Goal: Transaction & Acquisition: Book appointment/travel/reservation

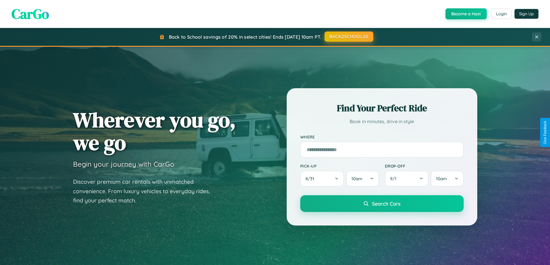
click at [348, 37] on button "BACK2SCHOOL20" at bounding box center [348, 36] width 49 height 10
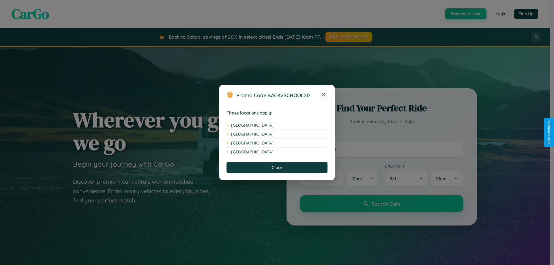
click at [324, 95] on icon at bounding box center [323, 94] width 3 height 3
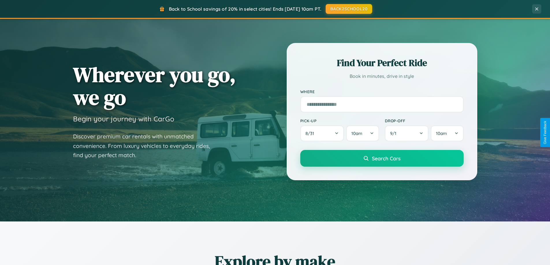
scroll to position [1111, 0]
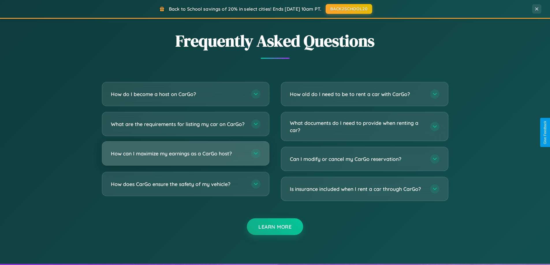
click at [185, 157] on h3 "How can I maximize my earnings as a CarGo host?" at bounding box center [178, 153] width 135 height 7
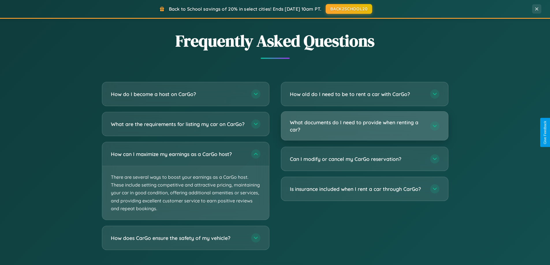
click at [364, 126] on h3 "What documents do I need to provide when renting a car?" at bounding box center [357, 126] width 135 height 14
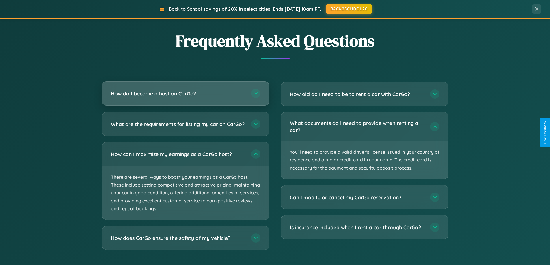
click at [185, 94] on h3 "How do I become a host on CarGo?" at bounding box center [178, 93] width 135 height 7
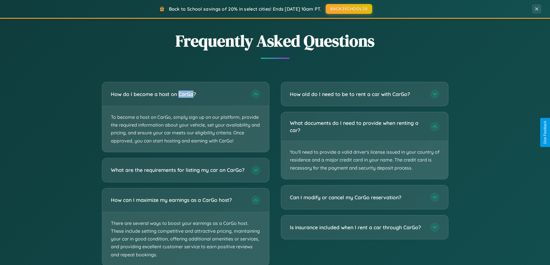
scroll to position [1147, 0]
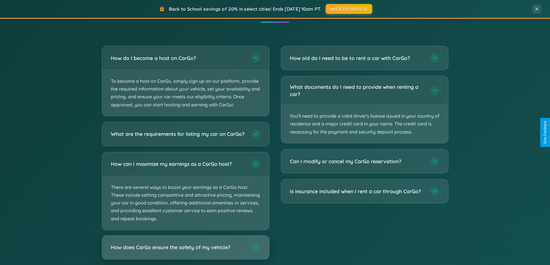
click at [185, 251] on h3 "How does CarGo ensure the safety of my vehicle?" at bounding box center [178, 247] width 135 height 7
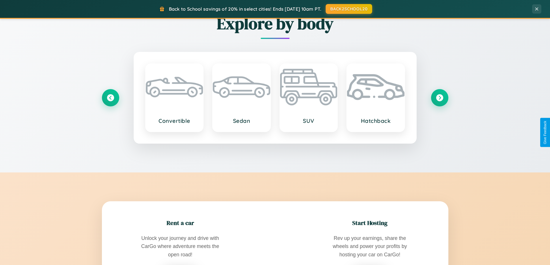
scroll to position [397, 0]
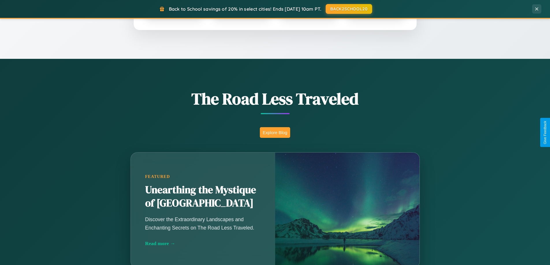
click at [275, 133] on button "Explore Blog" at bounding box center [275, 132] width 30 height 11
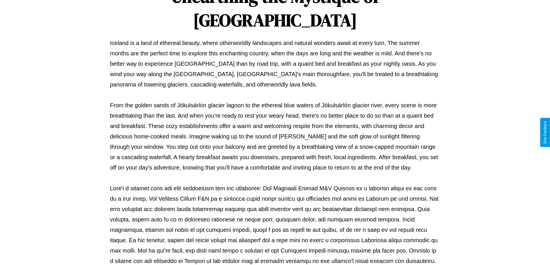
scroll to position [187, 0]
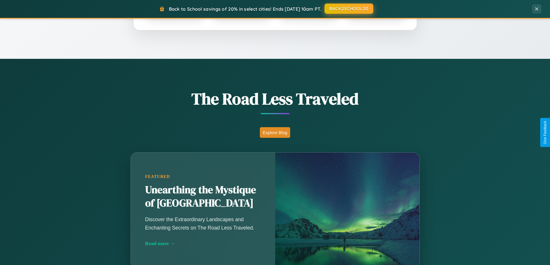
click at [348, 9] on button "BACK2SCHOOL20" at bounding box center [348, 8] width 49 height 10
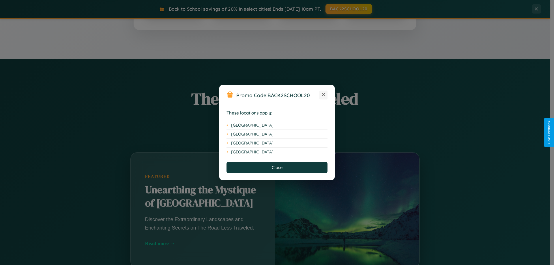
click at [324, 95] on icon at bounding box center [323, 94] width 3 height 3
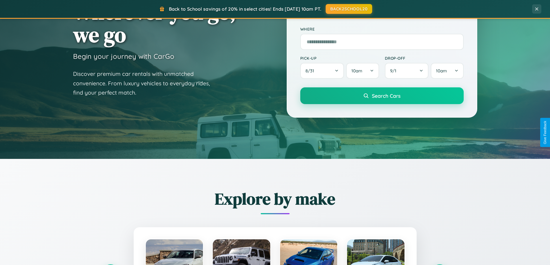
scroll to position [17, 0]
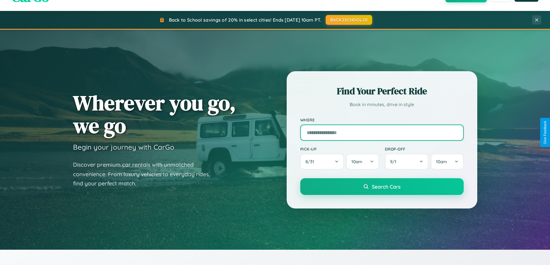
click at [382, 133] on input "text" at bounding box center [381, 133] width 163 height 16
type input "******"
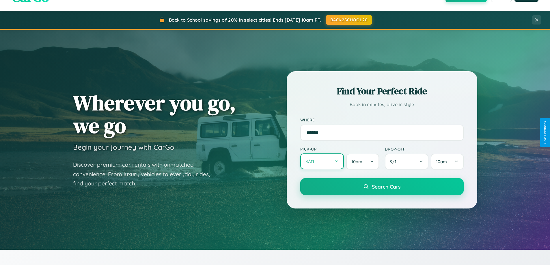
click at [322, 162] on button "8 / 31" at bounding box center [322, 162] width 44 height 16
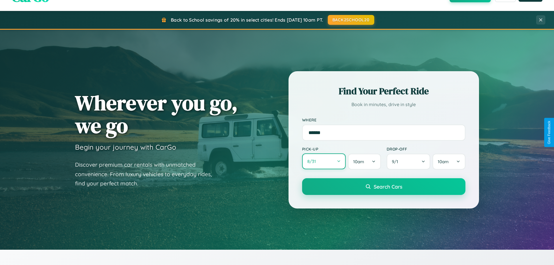
select select "*"
select select "****"
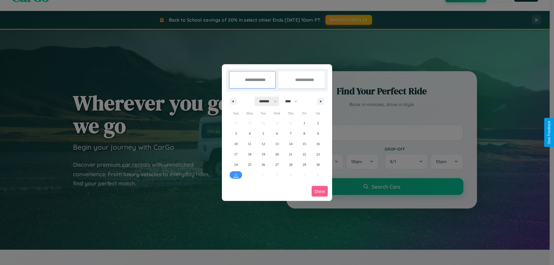
drag, startPoint x: 266, startPoint y: 101, endPoint x: 277, endPoint y: 116, distance: 18.5
click at [266, 101] on select "******* ******** ***** ***** *** **** **** ****** ********* ******* ******** **…" at bounding box center [267, 102] width 25 height 10
select select "*"
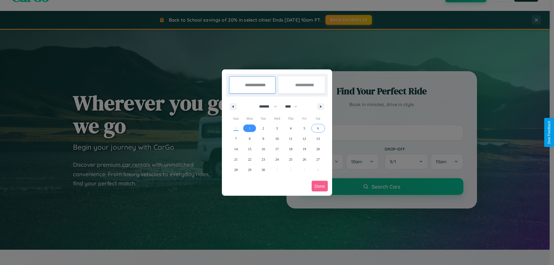
click at [318, 128] on span "6" at bounding box center [318, 128] width 2 height 10
type input "**********"
click at [236, 139] on span "7" at bounding box center [236, 139] width 2 height 10
type input "**********"
click at [320, 186] on button "Done" at bounding box center [320, 186] width 16 height 11
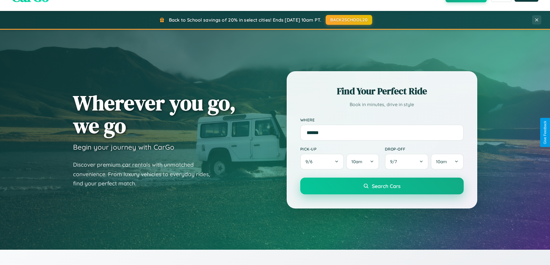
click at [382, 186] on span "Search Cars" at bounding box center [386, 186] width 29 height 6
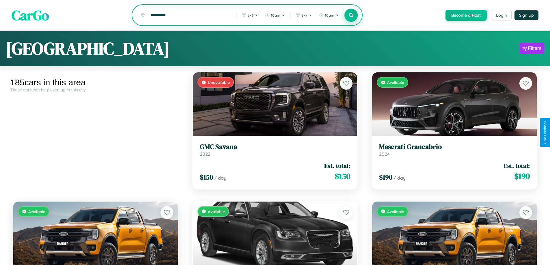
click at [351, 16] on icon at bounding box center [350, 14] width 5 height 5
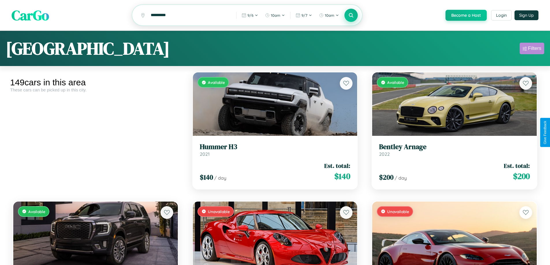
click at [532, 49] on div "Filters" at bounding box center [534, 49] width 13 height 6
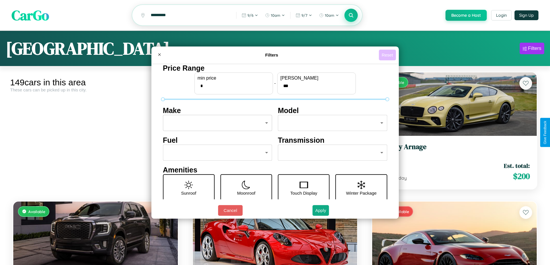
click at [388, 55] on button "Reset" at bounding box center [387, 55] width 17 height 11
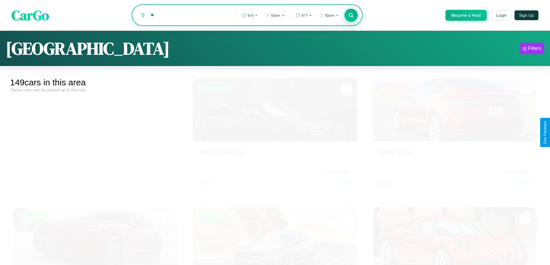
type input "*"
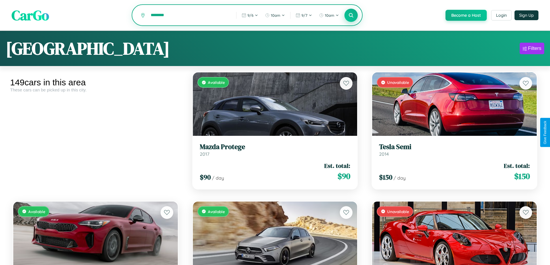
type input "********"
click at [351, 16] on icon at bounding box center [350, 14] width 5 height 5
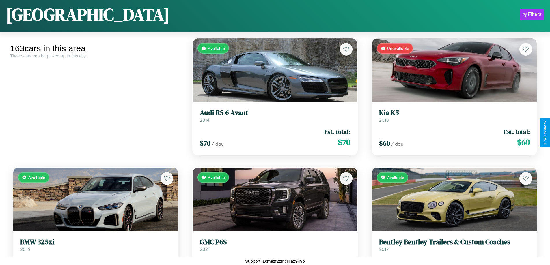
scroll to position [3485, 0]
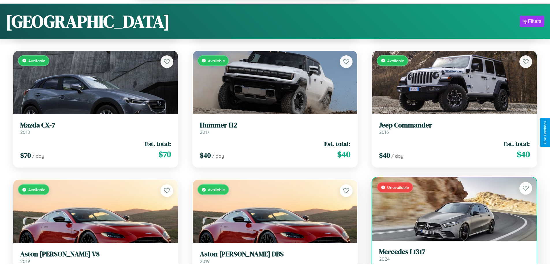
click at [451, 256] on h3 "Mercedes L1317" at bounding box center [454, 252] width 151 height 8
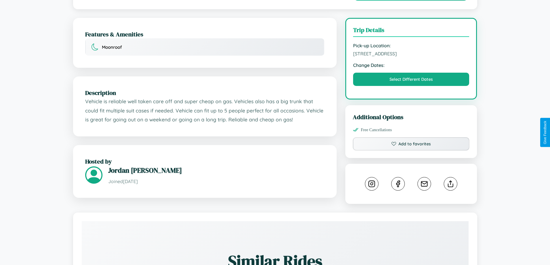
scroll to position [173, 0]
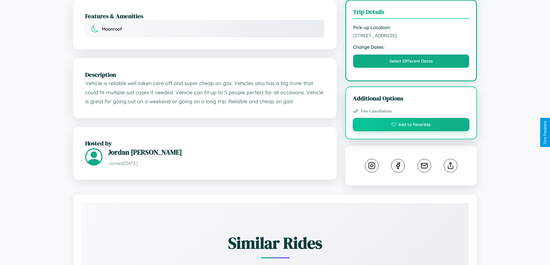
click at [411, 131] on button "Add to favorites" at bounding box center [411, 124] width 117 height 13
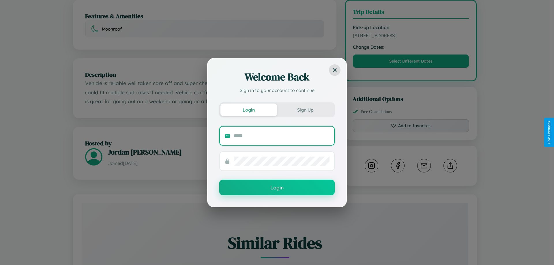
click at [282, 136] on input "text" at bounding box center [282, 135] width 96 height 9
type input "**********"
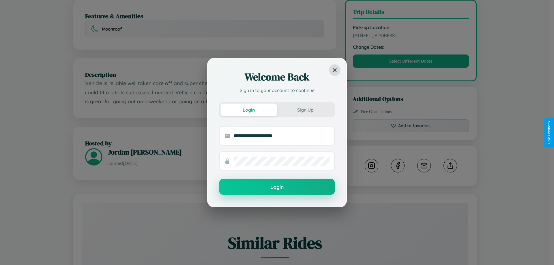
click at [277, 187] on button "Login" at bounding box center [276, 187] width 115 height 16
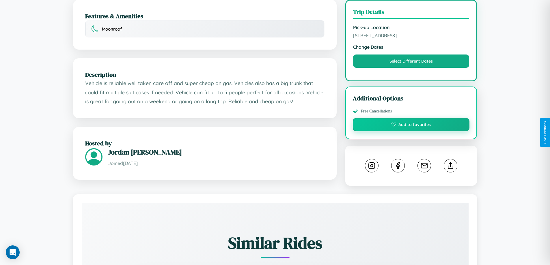
click at [411, 131] on button "Add to favorites" at bounding box center [411, 124] width 117 height 13
